Goal: Use online tool/utility: Utilize a website feature to perform a specific function

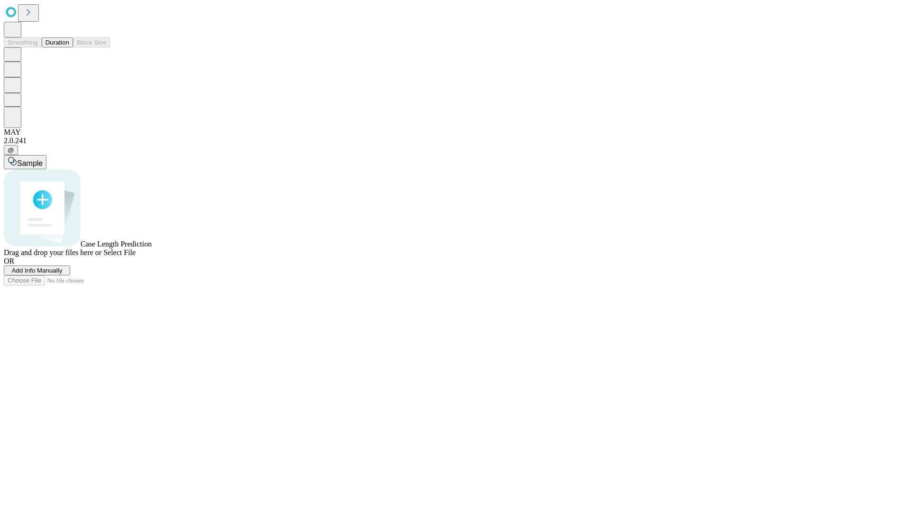
click at [69, 47] on button "Duration" at bounding box center [57, 42] width 31 height 10
click at [43, 159] on span "Sample" at bounding box center [30, 163] width 26 height 8
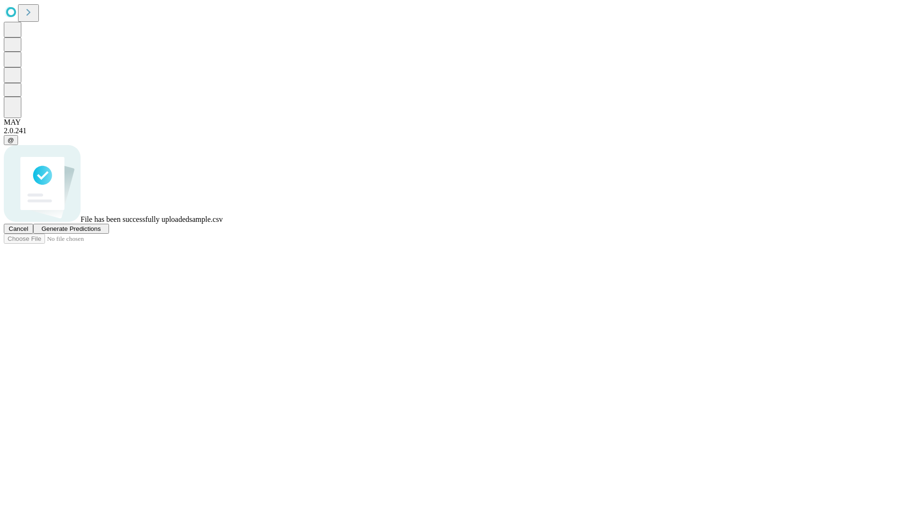
click at [100, 232] on span "Generate Predictions" at bounding box center [70, 228] width 59 height 7
